Goal: Task Accomplishment & Management: Use online tool/utility

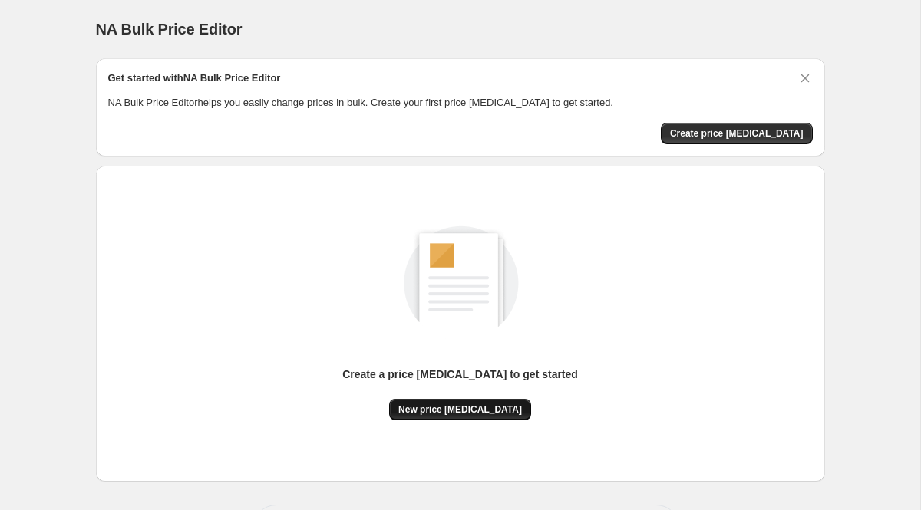
click at [483, 406] on span "New price [MEDICAL_DATA]" at bounding box center [460, 410] width 124 height 12
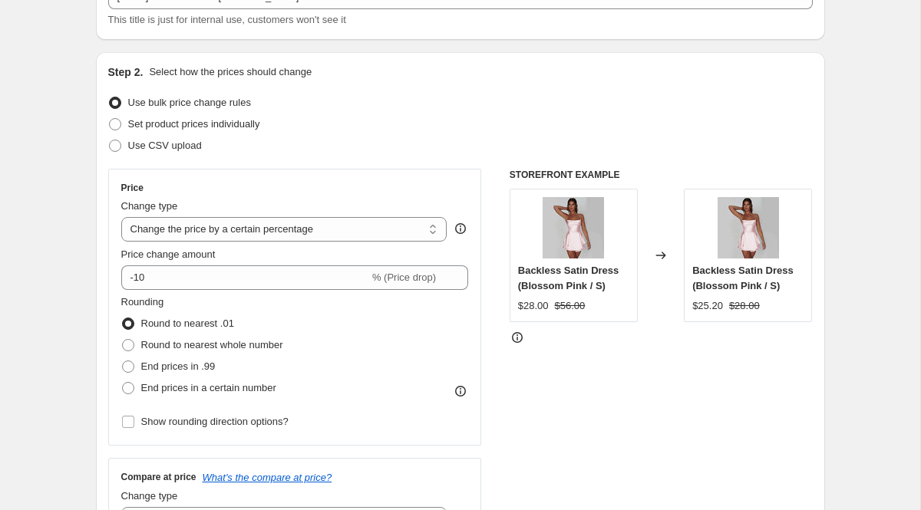
scroll to position [160, 0]
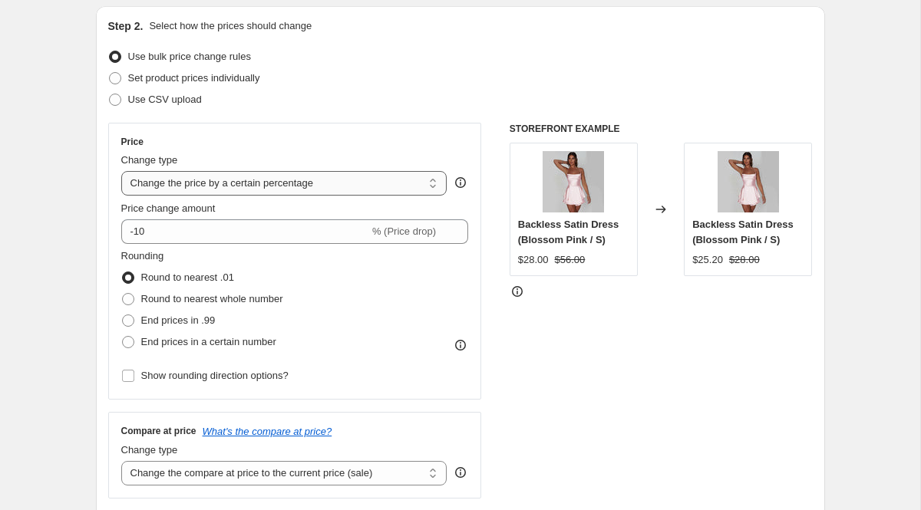
click at [261, 181] on select "Change the price to a certain amount Change the price by a certain amount Chang…" at bounding box center [284, 183] width 326 height 25
select select "no_change"
click at [121, 171] on select "Change the price to a certain amount Change the price by a certain amount Chang…" at bounding box center [284, 183] width 326 height 25
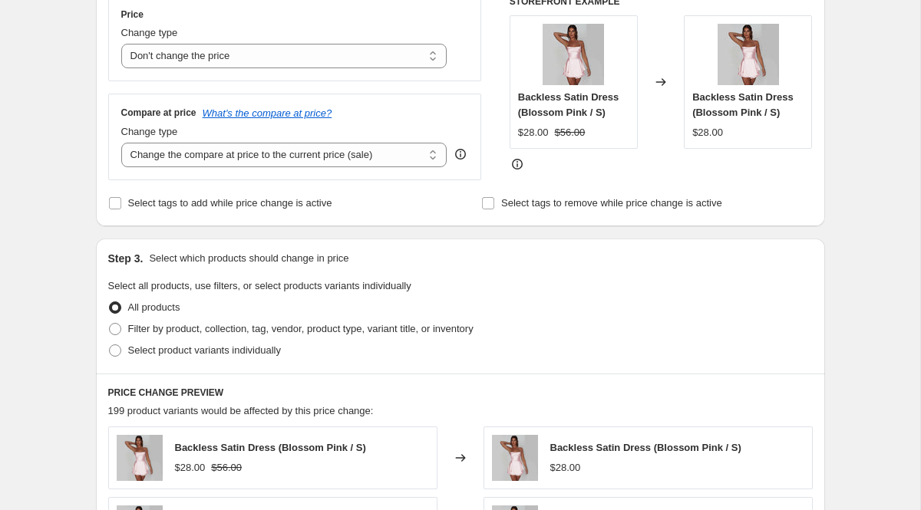
scroll to position [356, 0]
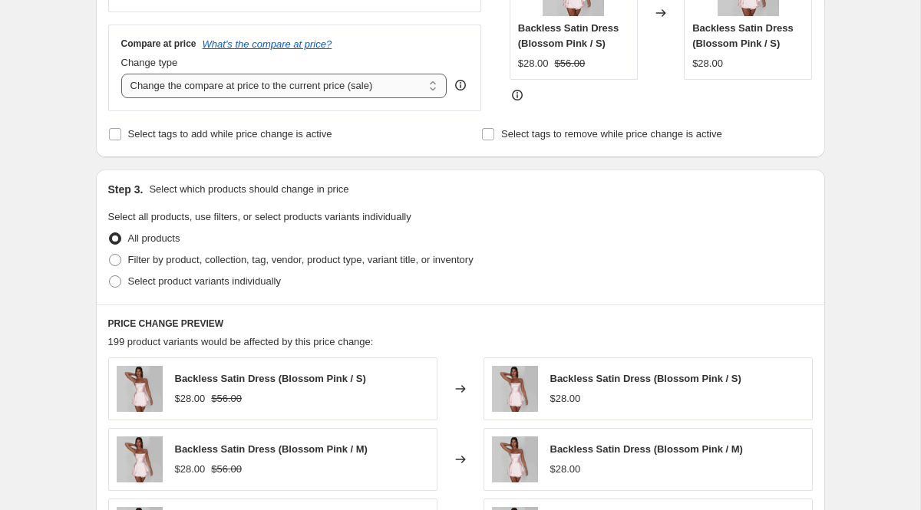
click at [275, 93] on select "Change the compare at price to the current price (sale) Change the compare at p…" at bounding box center [284, 86] width 326 height 25
select select "to"
click at [121, 74] on select "Change the compare at price to the current price (sale) Change the compare at p…" at bounding box center [284, 86] width 326 height 25
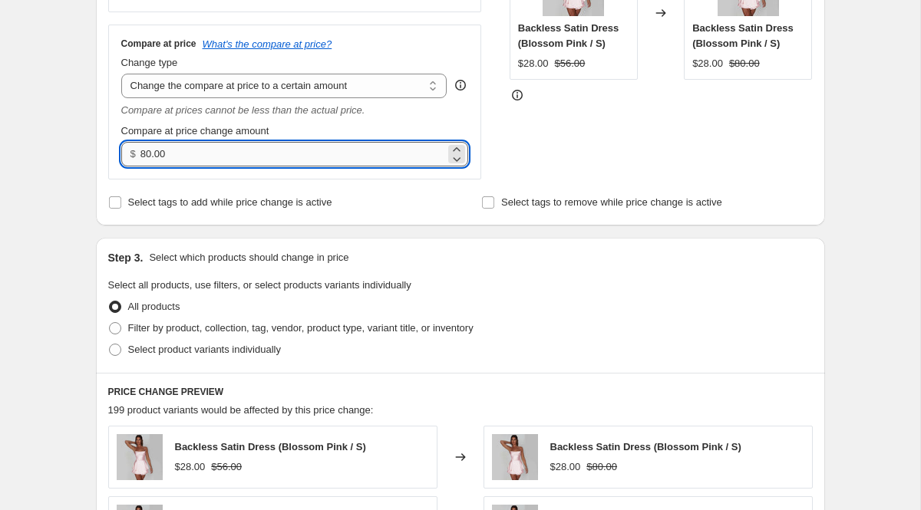
click at [239, 149] on input "80.00" at bounding box center [292, 154] width 305 height 25
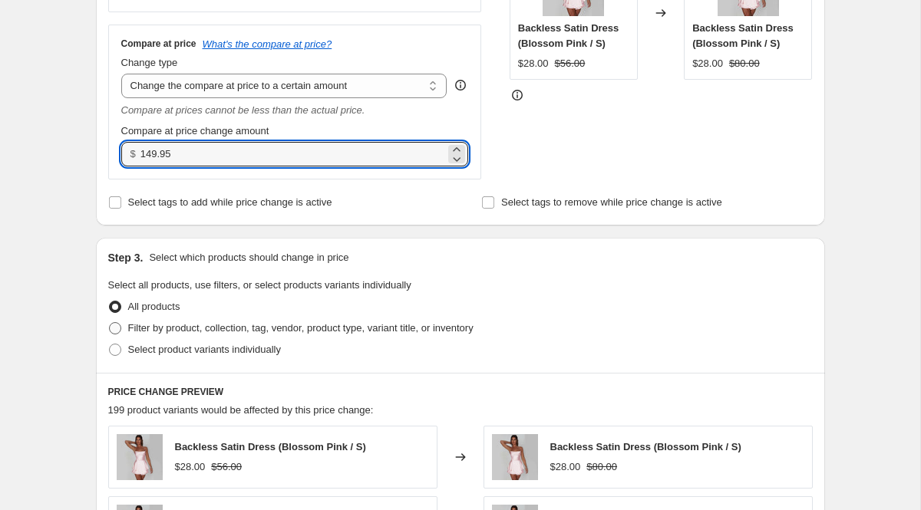
type input "149.95"
click at [223, 331] on span "Filter by product, collection, tag, vendor, product type, variant title, or inv…" at bounding box center [300, 328] width 345 height 12
click at [110, 323] on input "Filter by product, collection, tag, vendor, product type, variant title, or inv…" at bounding box center [109, 322] width 1 height 1
radio input "true"
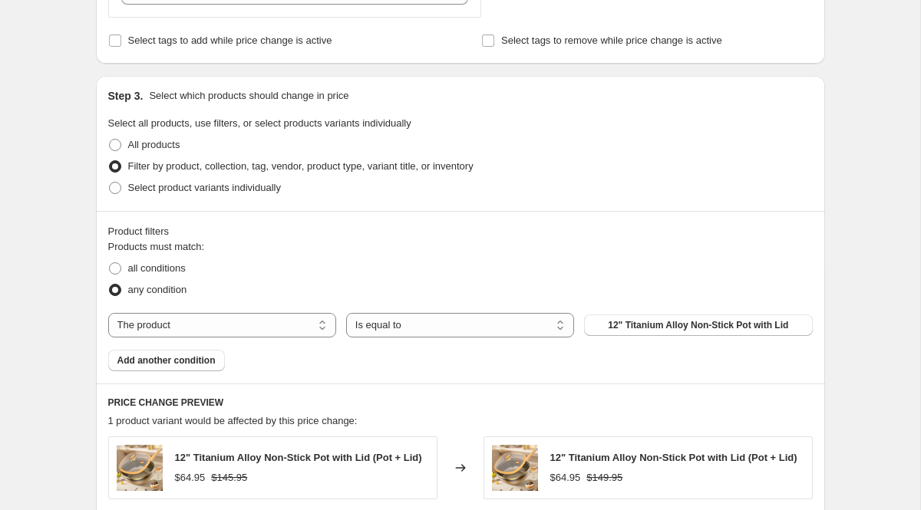
scroll to position [542, 0]
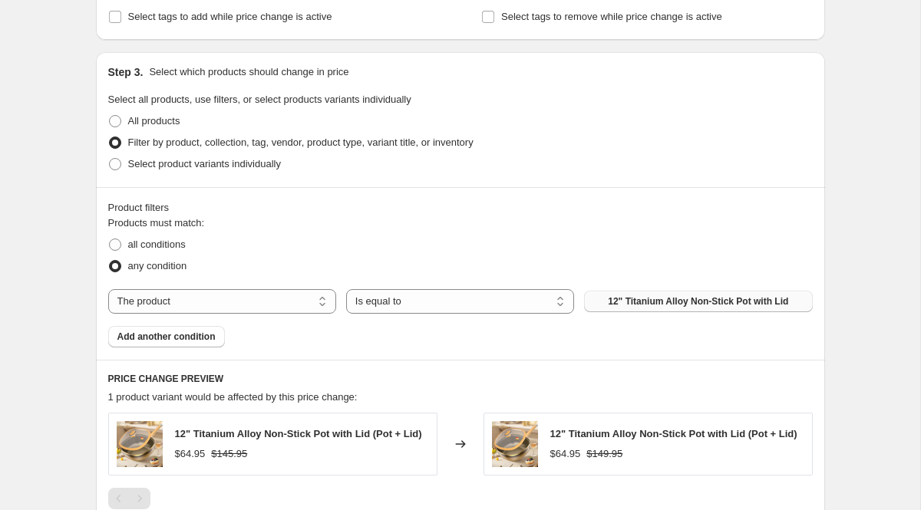
click at [671, 308] on button "12" Titanium Alloy Non-Stick Pot with Lid" at bounding box center [698, 301] width 228 height 21
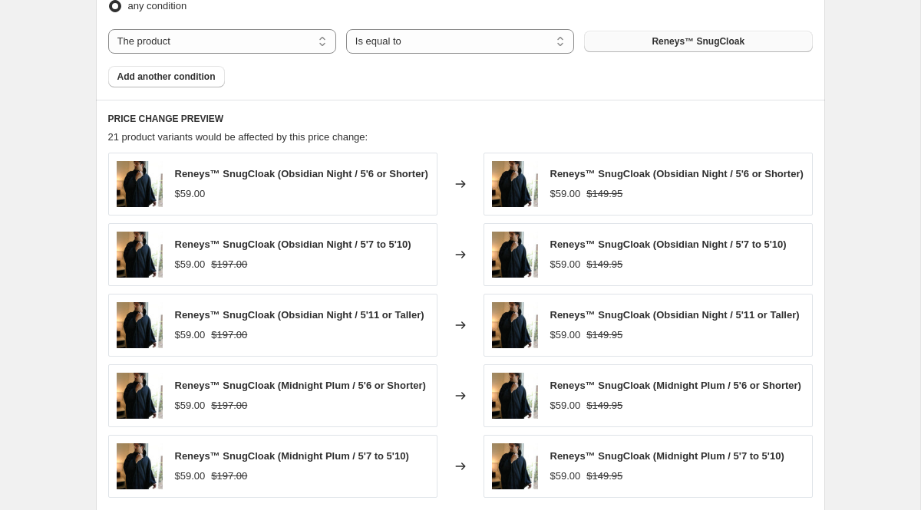
scroll to position [1084, 0]
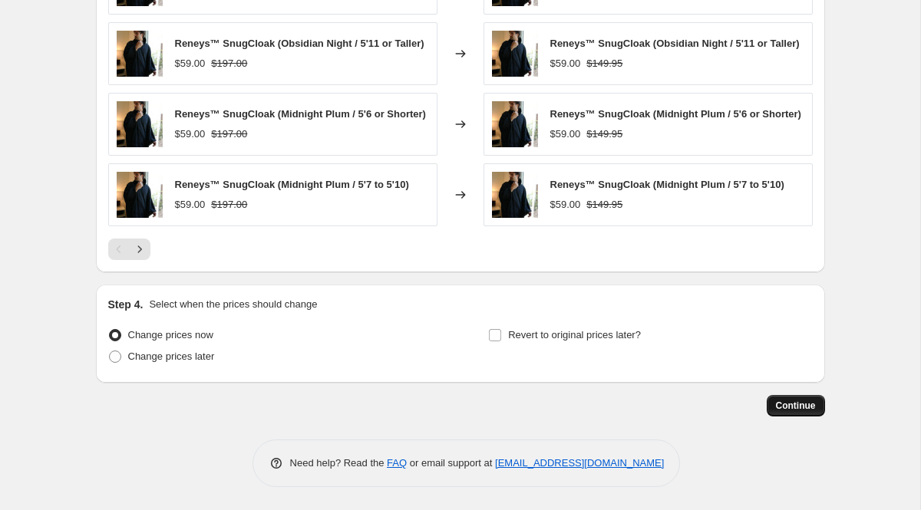
click at [787, 404] on span "Continue" at bounding box center [796, 406] width 40 height 12
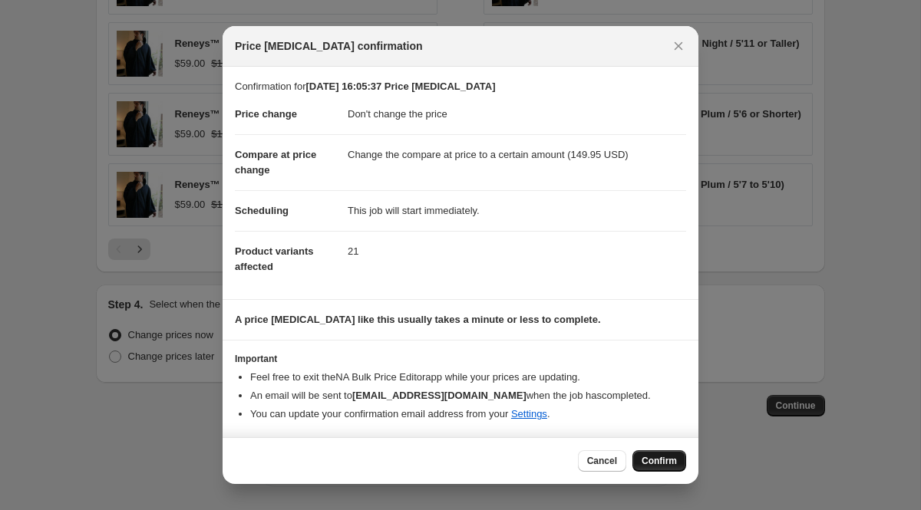
click at [657, 459] on span "Confirm" at bounding box center [659, 461] width 35 height 12
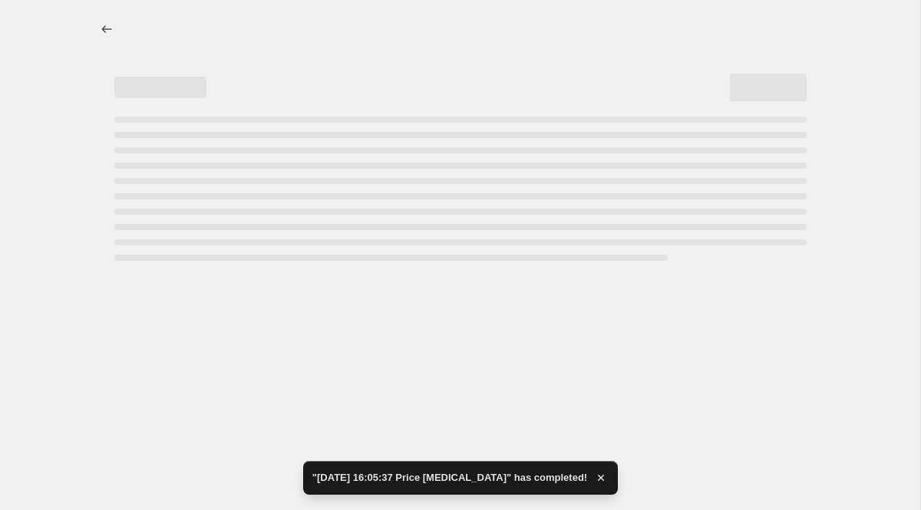
select select "no_change"
select select "to"
